Goal: Book appointment/travel/reservation

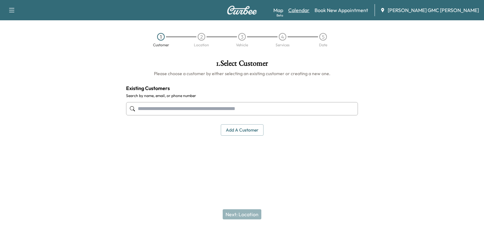
click at [309, 9] on link "Calendar" at bounding box center [298, 10] width 21 height 8
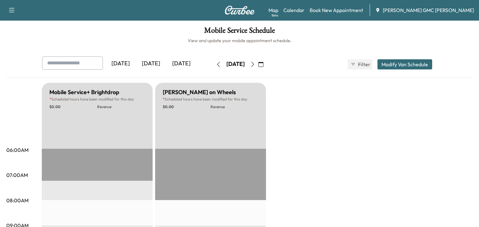
click at [255, 64] on icon "button" at bounding box center [252, 64] width 5 height 5
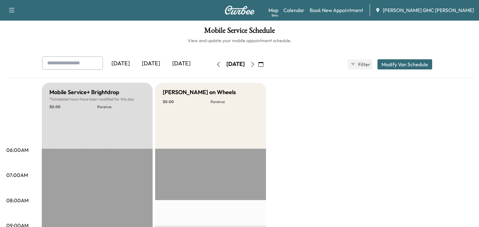
click at [9, 10] on icon "button" at bounding box center [12, 10] width 8 height 8
click at [389, 63] on button "Modify Van Schedule" at bounding box center [405, 64] width 55 height 10
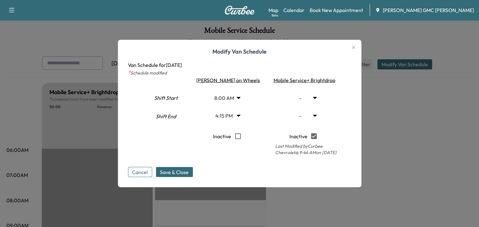
click at [350, 46] on icon "button" at bounding box center [354, 48] width 8 height 8
